Goal: Find specific page/section: Find specific page/section

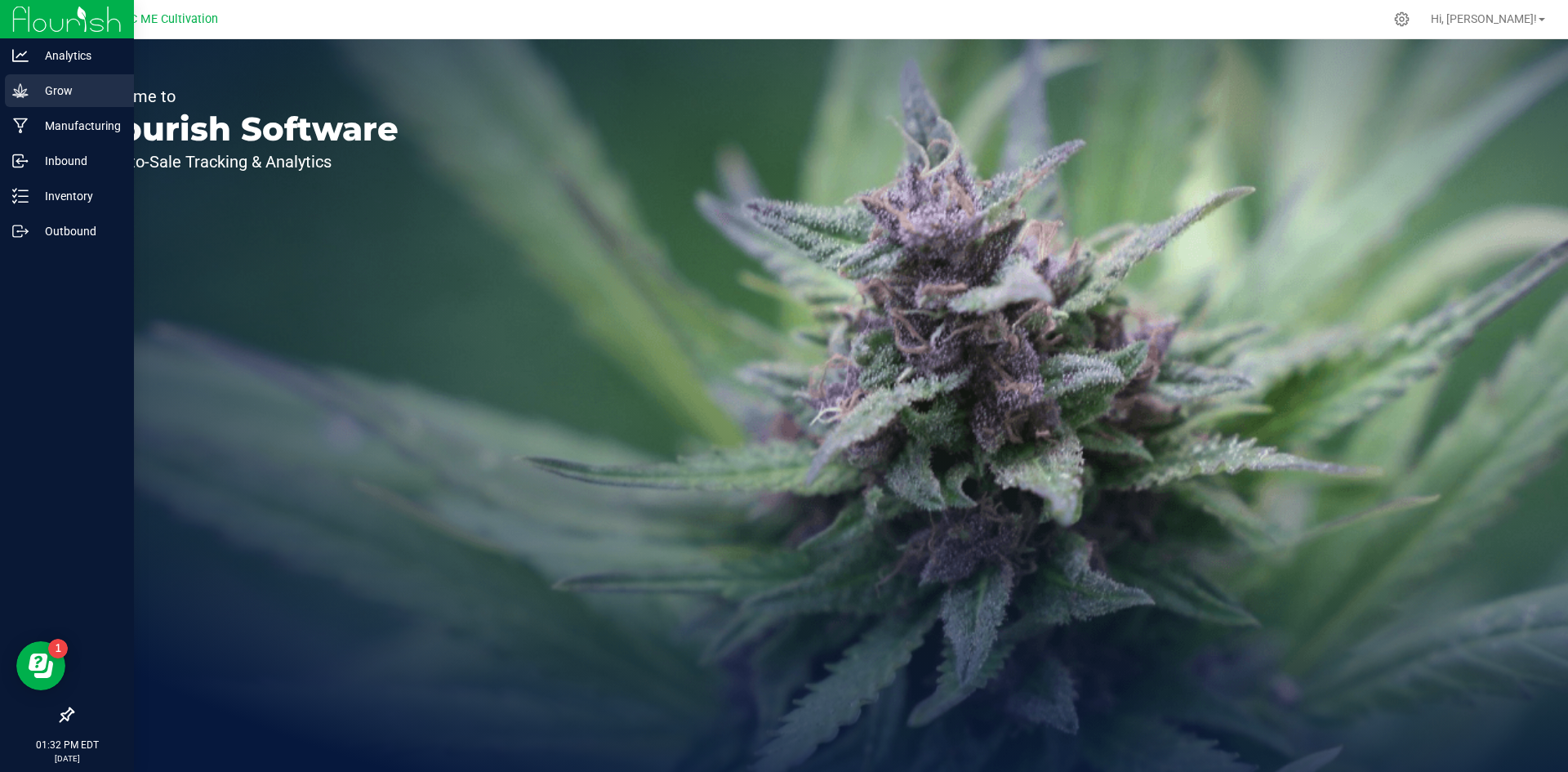
click at [82, 86] on p "Grow" at bounding box center [77, 91] width 98 height 20
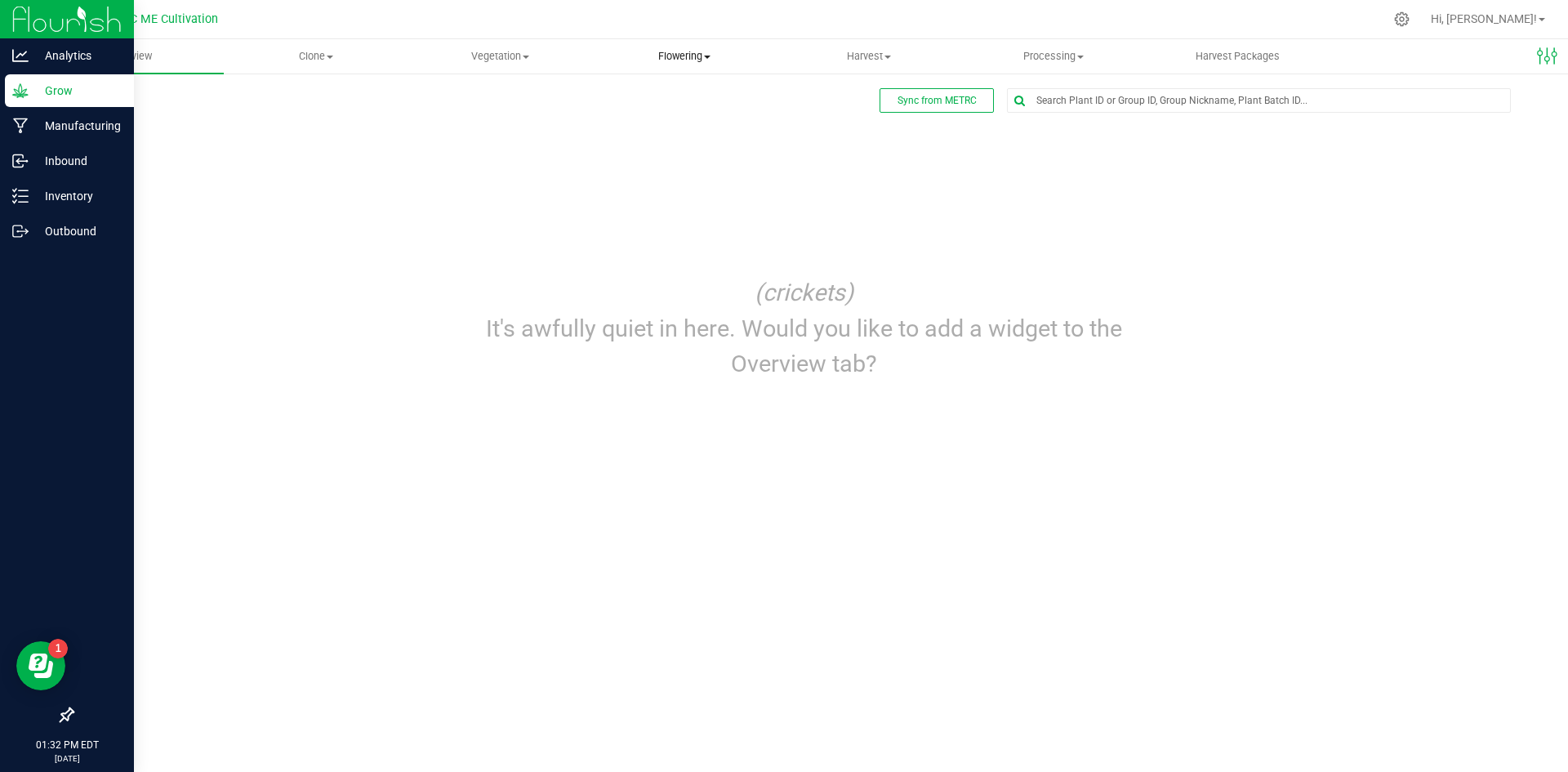
click at [699, 56] on span "Flowering" at bounding box center [685, 55] width 183 height 14
click at [671, 131] on span "Flowering plants" at bounding box center [658, 138] width 133 height 14
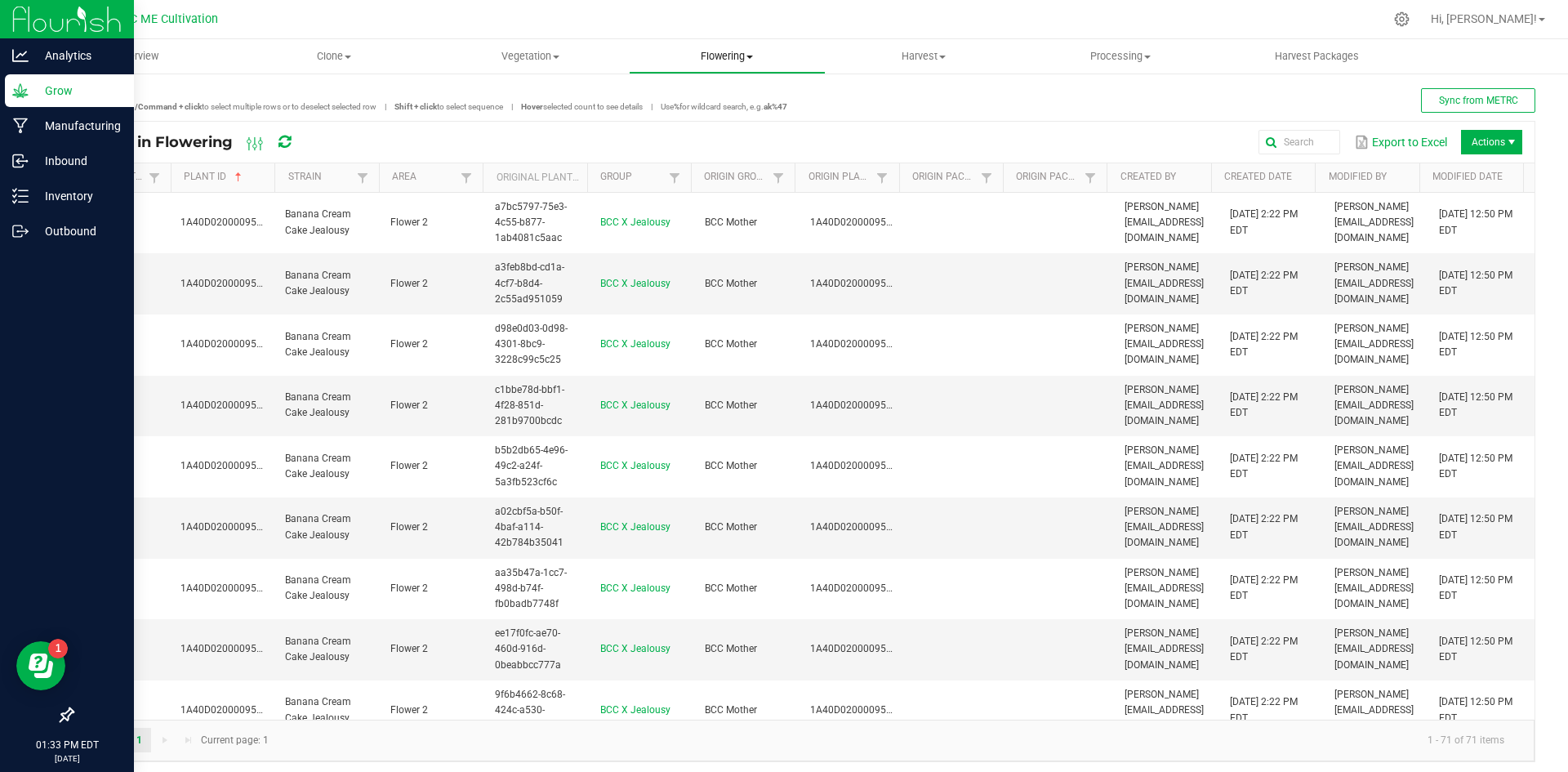
click at [716, 56] on span "Flowering" at bounding box center [727, 55] width 195 height 14
click at [548, 54] on span "Vegetation" at bounding box center [530, 55] width 195 height 14
click at [507, 160] on span "Mother plants" at bounding box center [491, 157] width 118 height 14
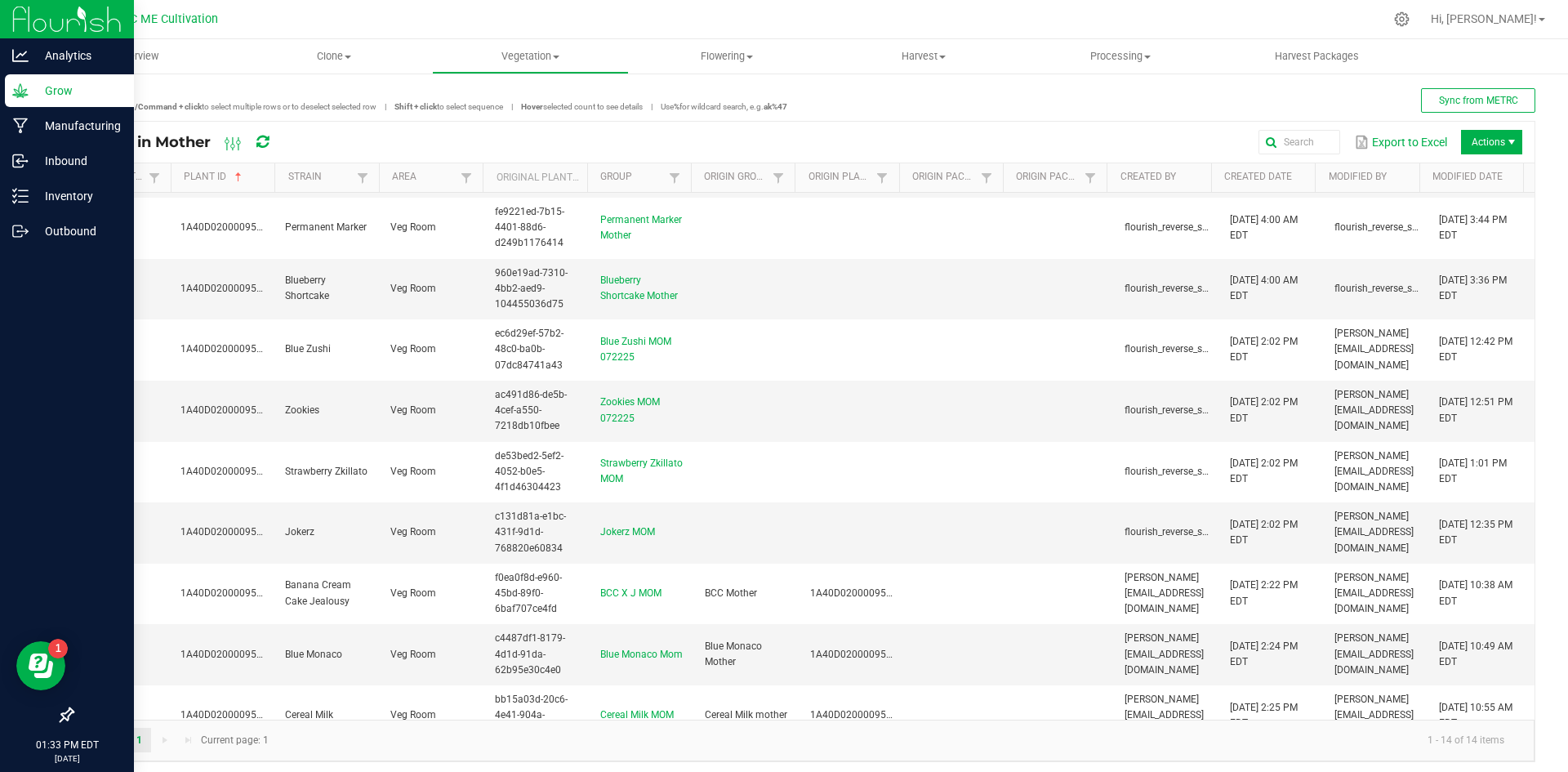
scroll to position [126, 0]
